Goal: Check status: Verify the current state of an ongoing process or item

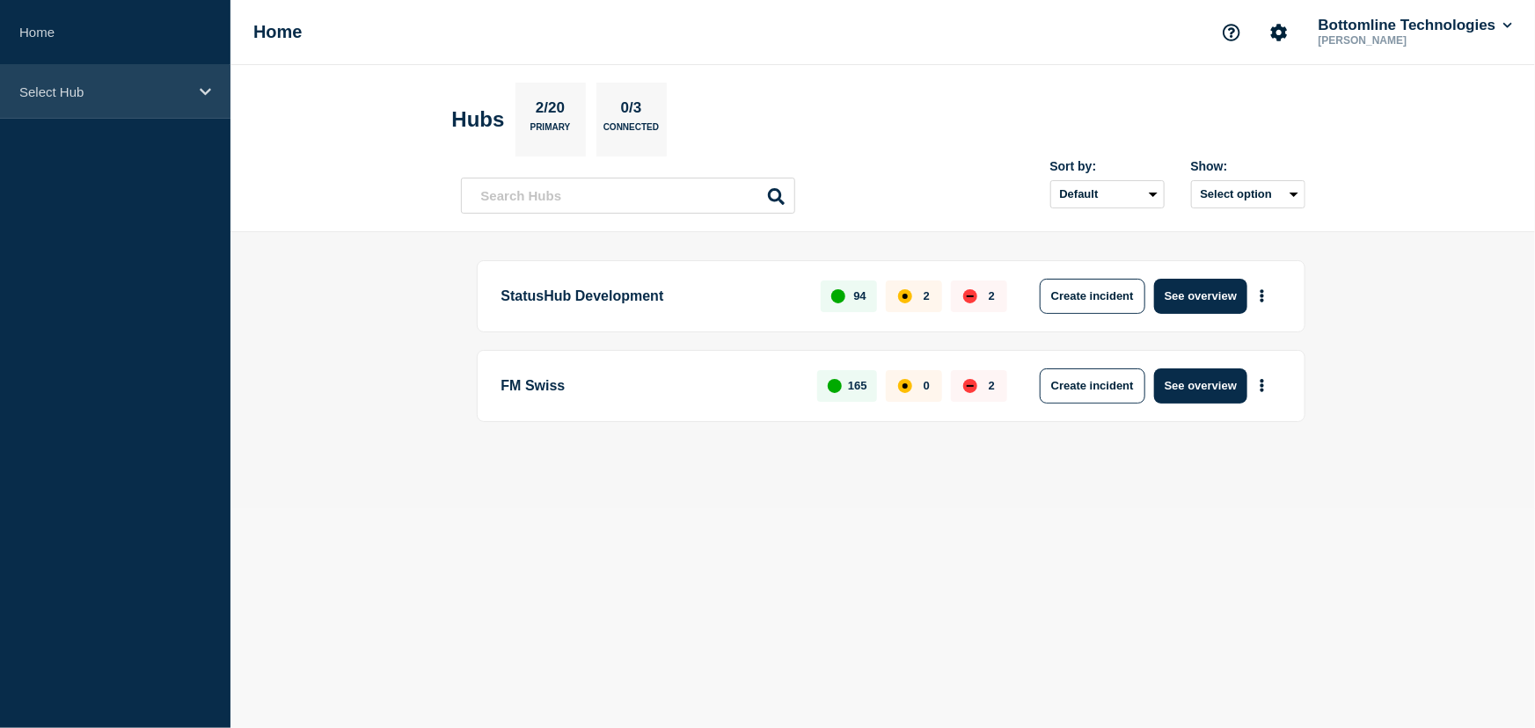
click at [81, 94] on p "Select Hub" at bounding box center [103, 91] width 169 height 15
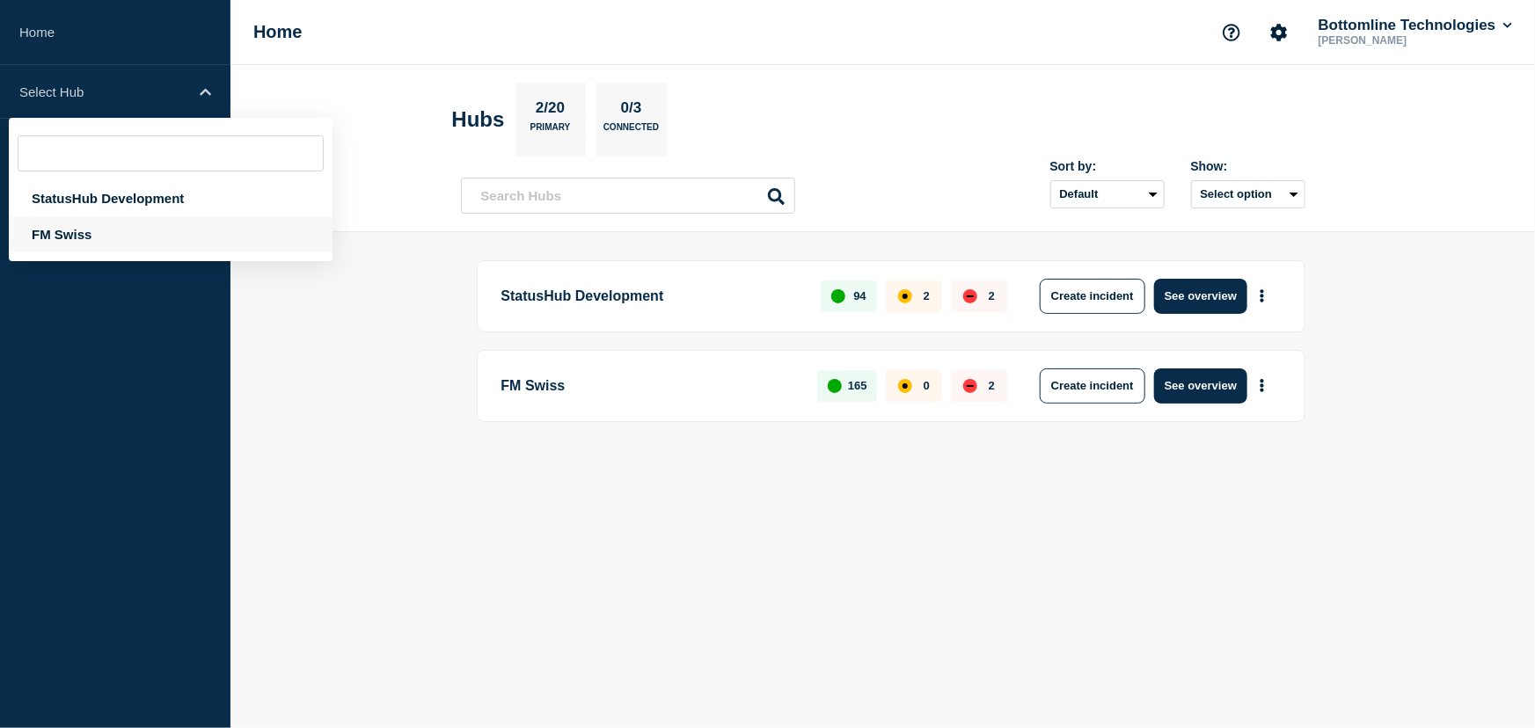
click at [69, 237] on div "FM Swiss" at bounding box center [171, 234] width 324 height 36
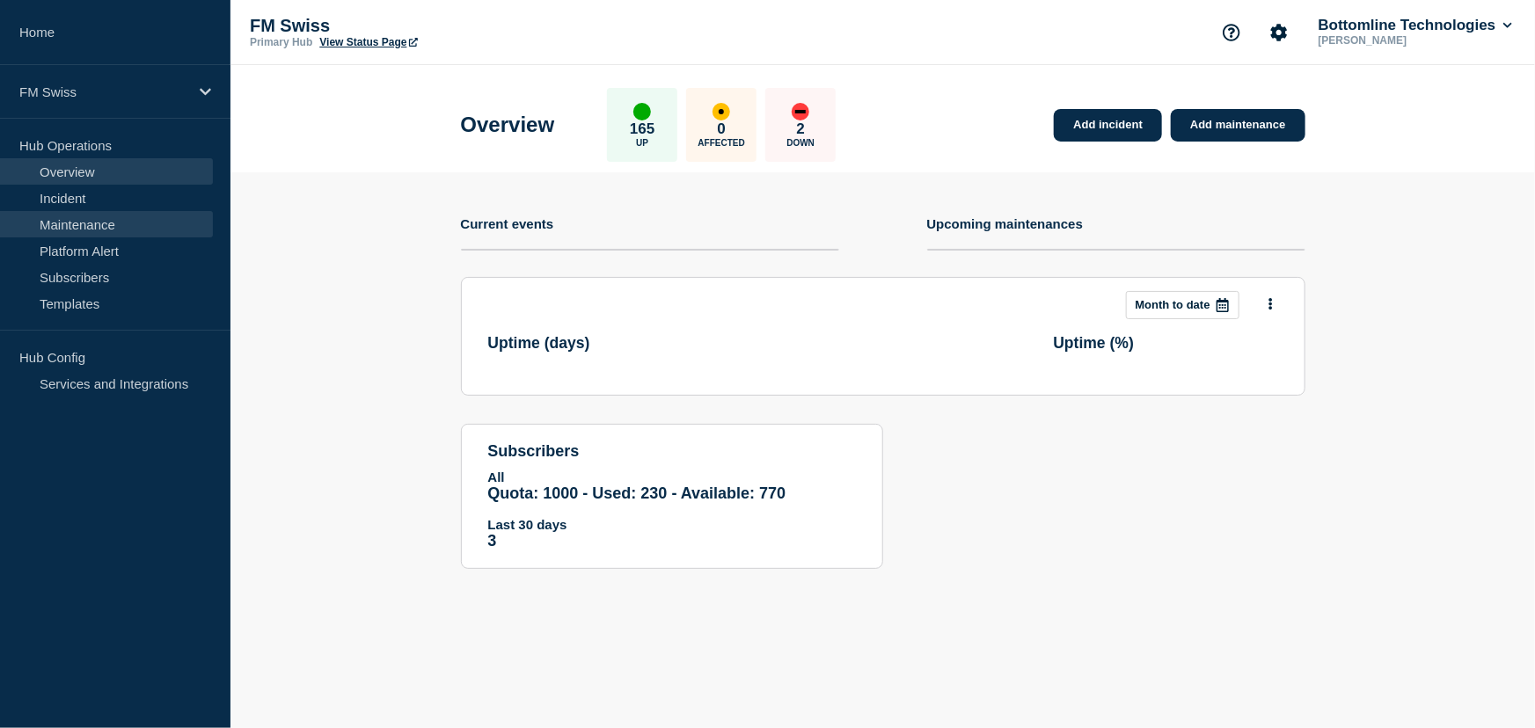
click at [79, 213] on link "Maintenance" at bounding box center [106, 224] width 213 height 26
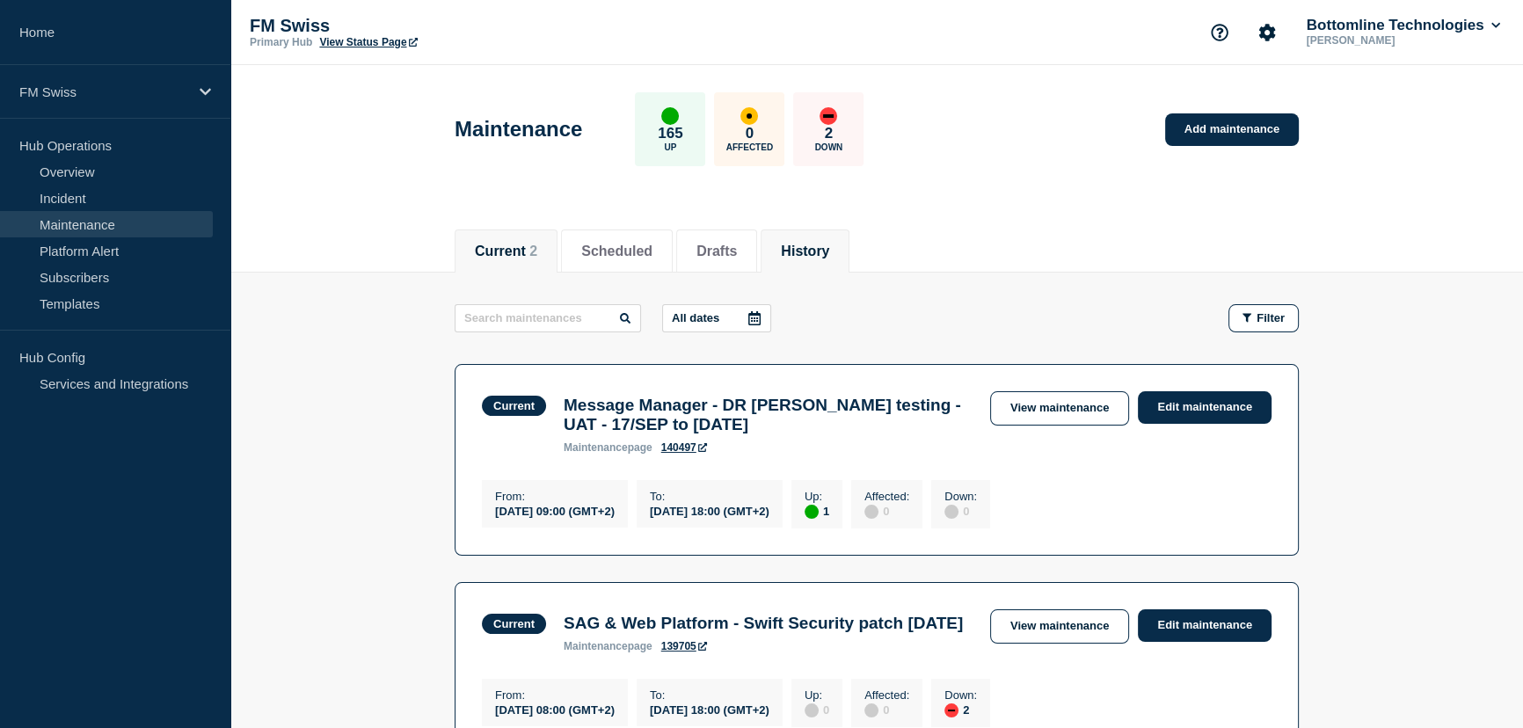
click at [829, 251] on button "History" at bounding box center [805, 252] width 48 height 16
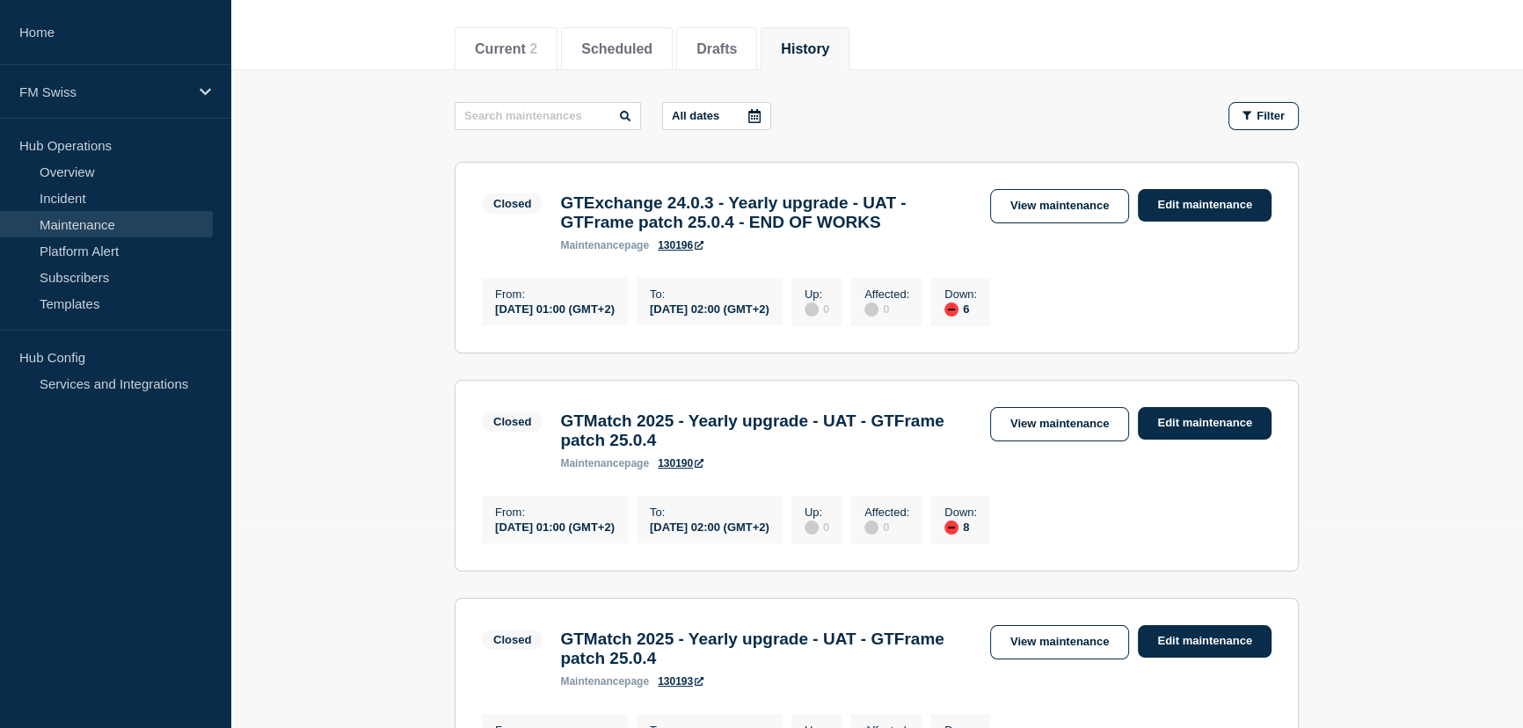
scroll to position [239, 0]
